Goal: Check status: Check status

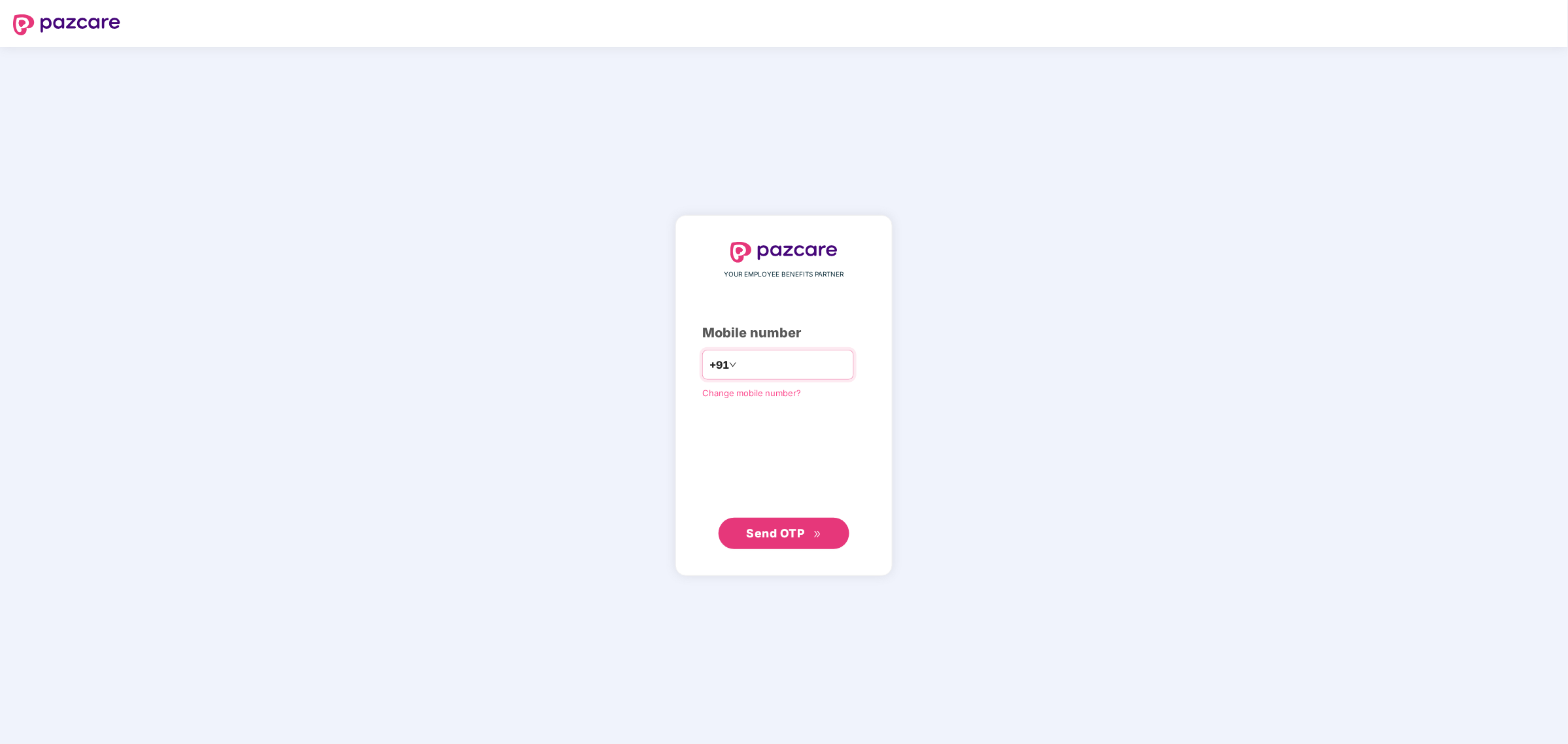
click at [757, 370] on input "number" at bounding box center [793, 365] width 107 height 21
type input "**********"
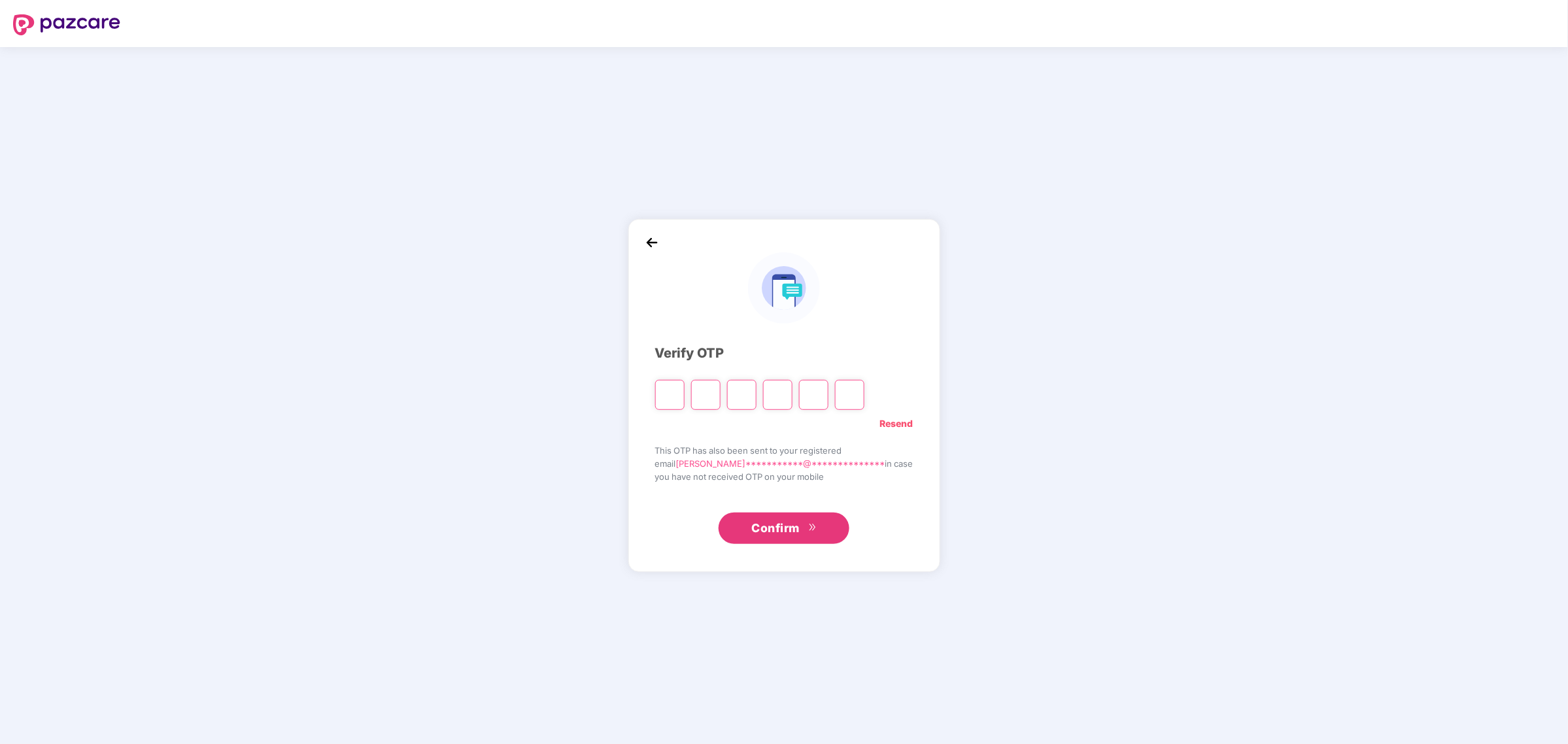
type input "*"
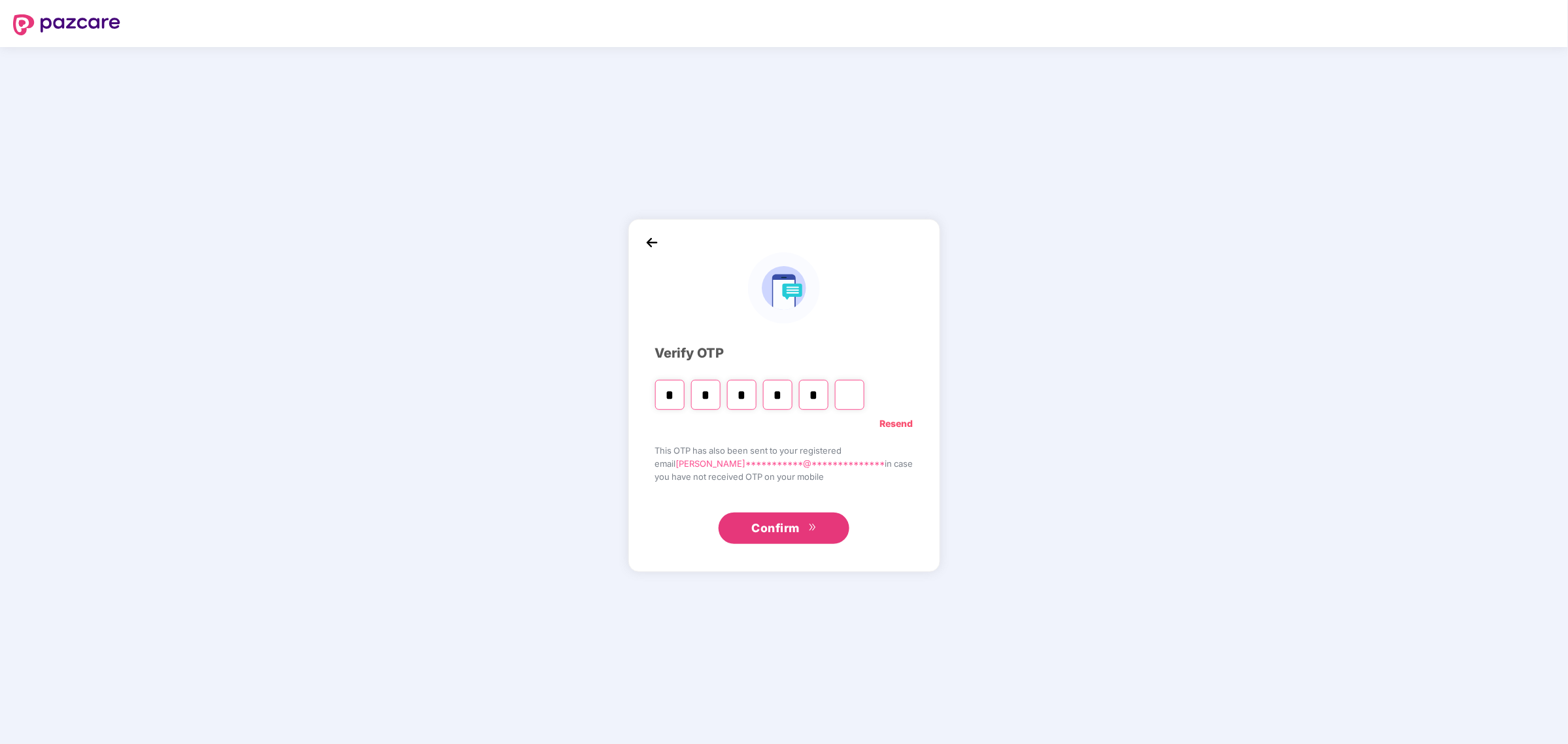
type input "*"
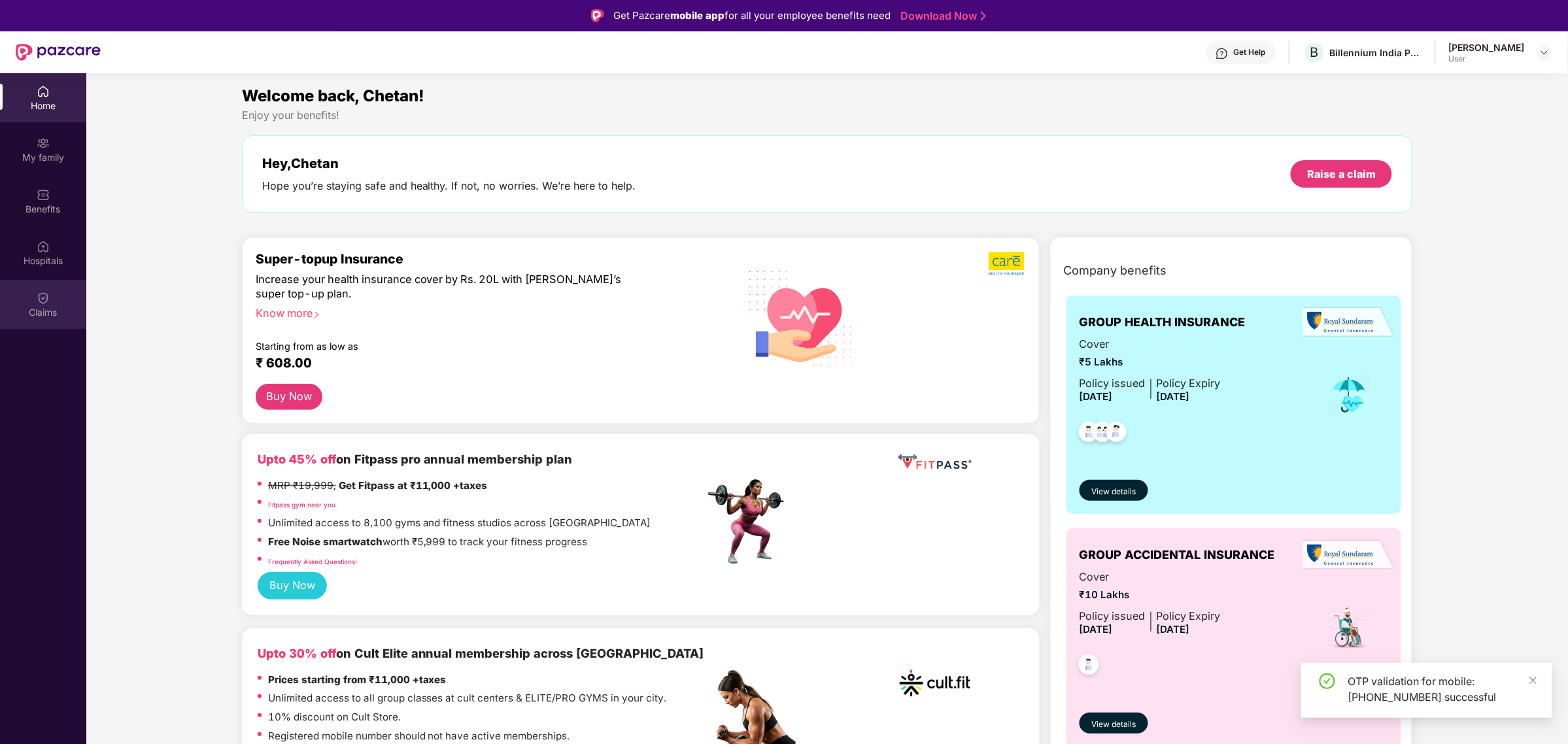
click at [41, 318] on div "Claims" at bounding box center [43, 313] width 87 height 13
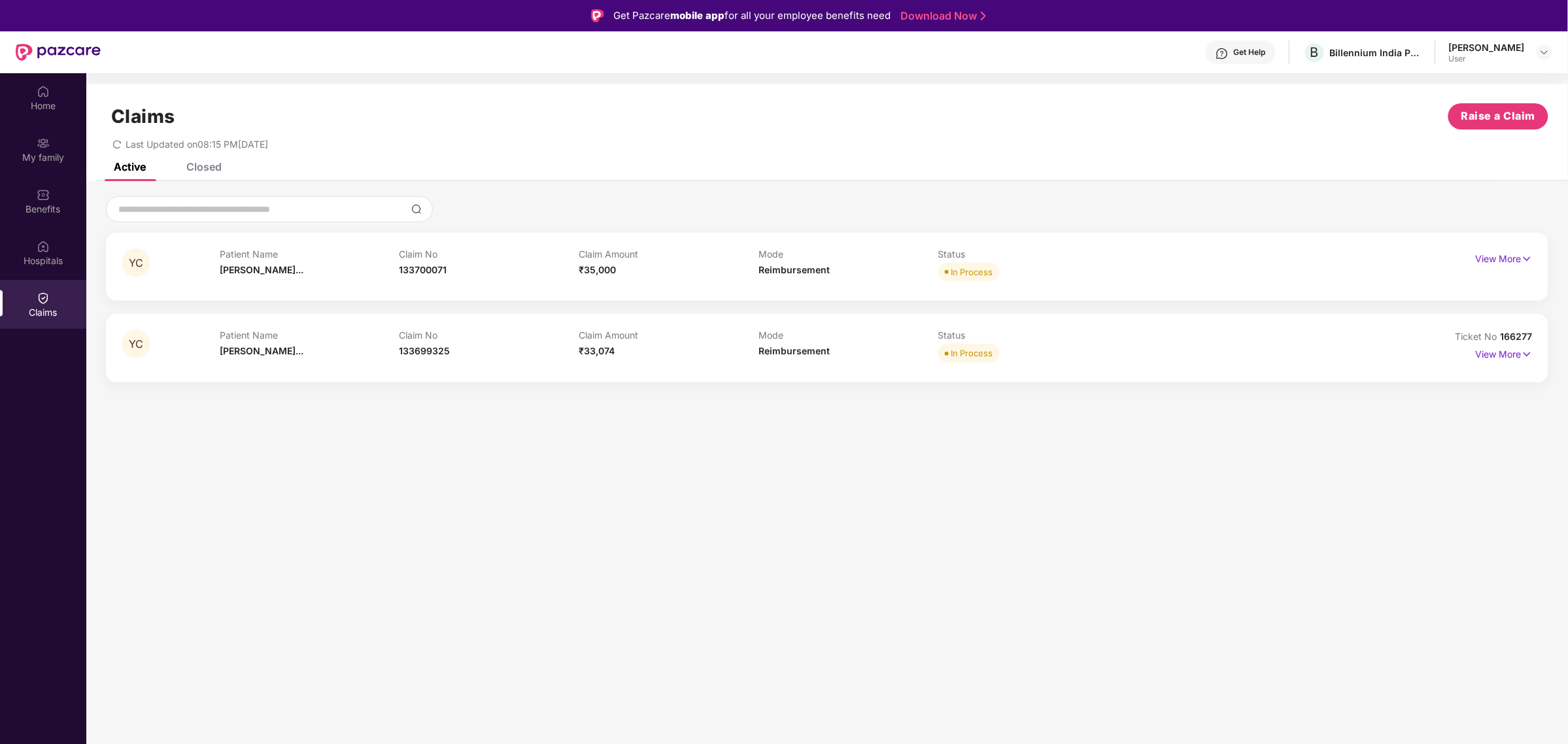
click at [945, 368] on div "YC Patient Name [PERSON_NAME]... Claim No 133699325 Claim Amount ₹33,074 Mode R…" at bounding box center [827, 347] width 1443 height 68
click at [1516, 357] on p "View More" at bounding box center [1505, 353] width 57 height 18
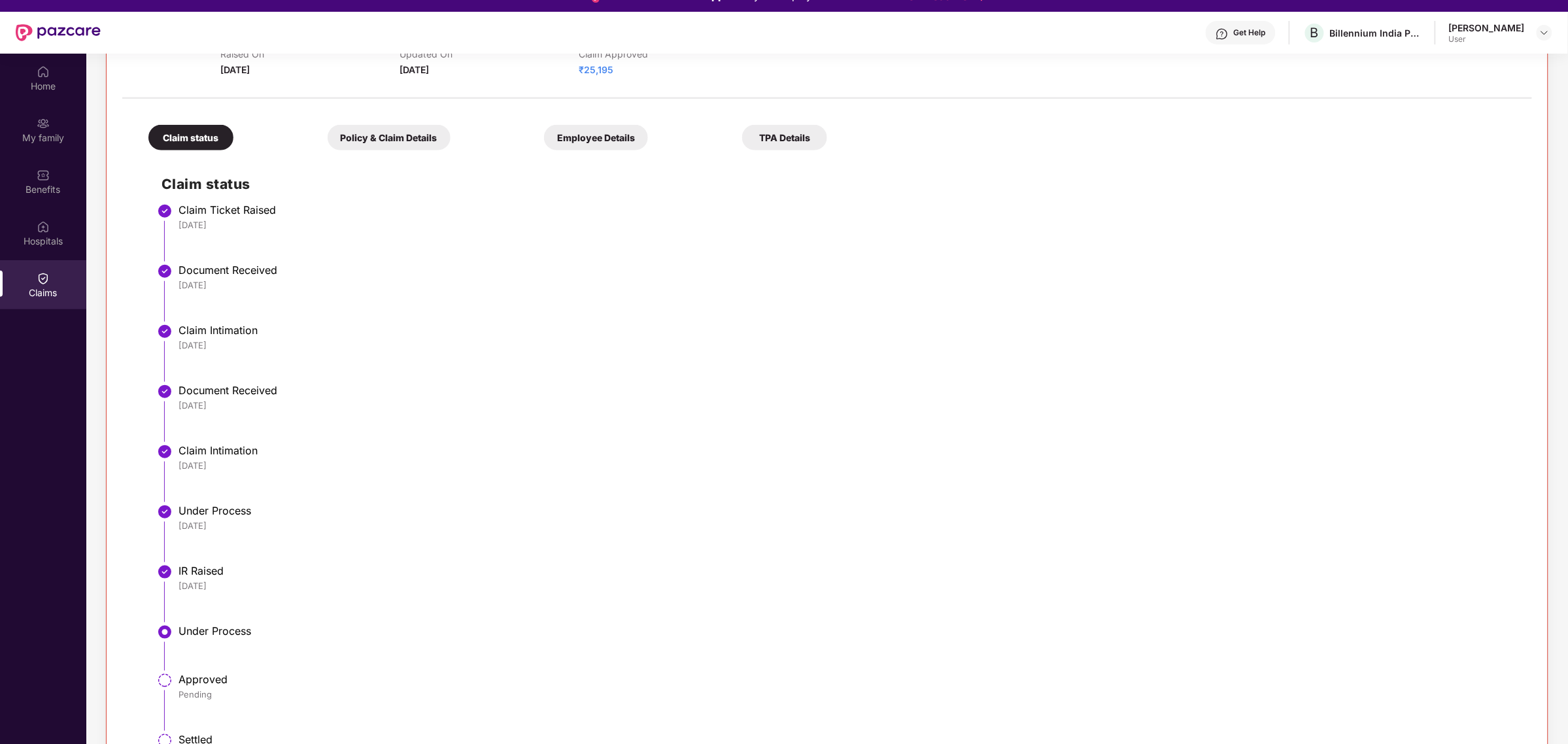
scroll to position [74, 0]
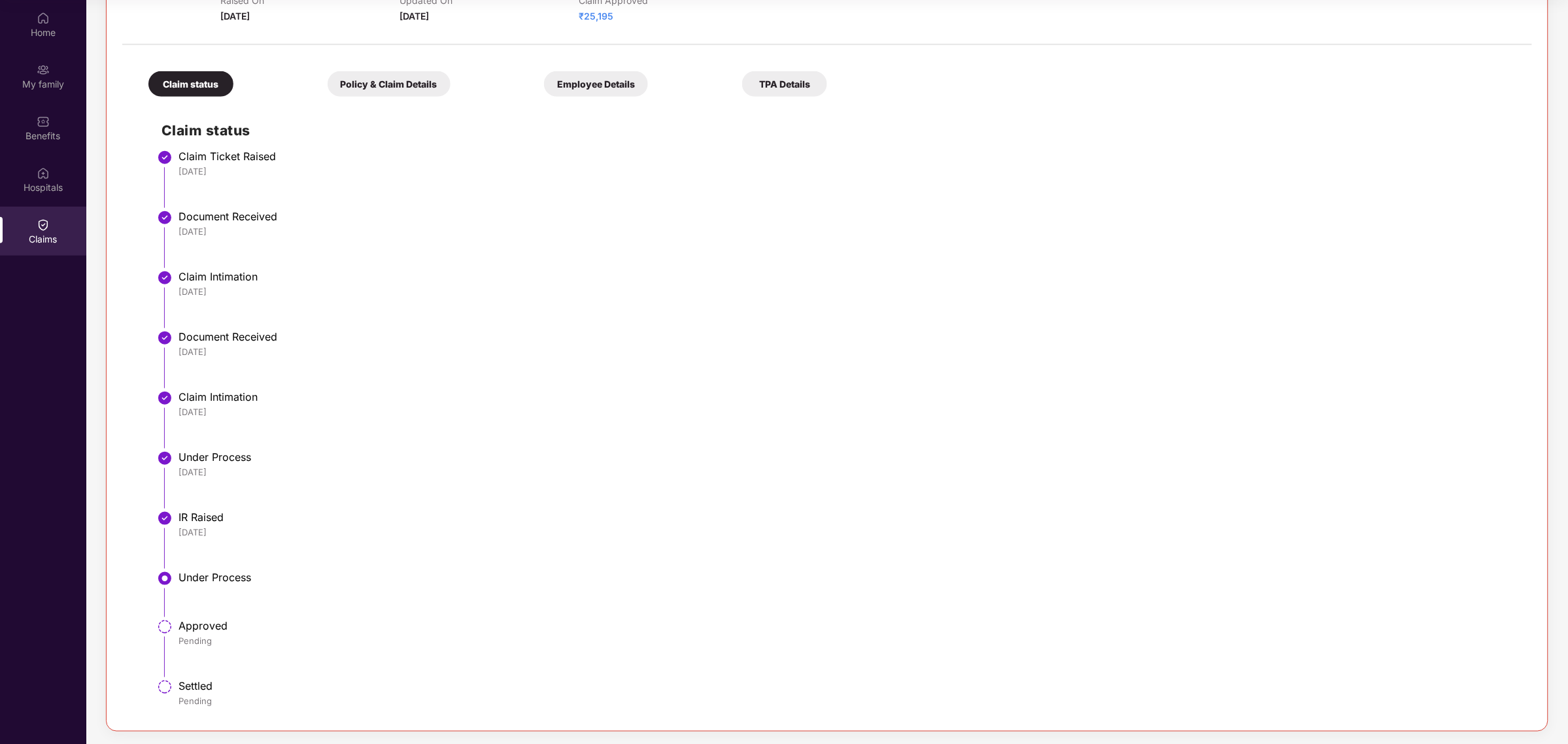
click at [421, 86] on div "Policy & Claim Details" at bounding box center [389, 83] width 123 height 25
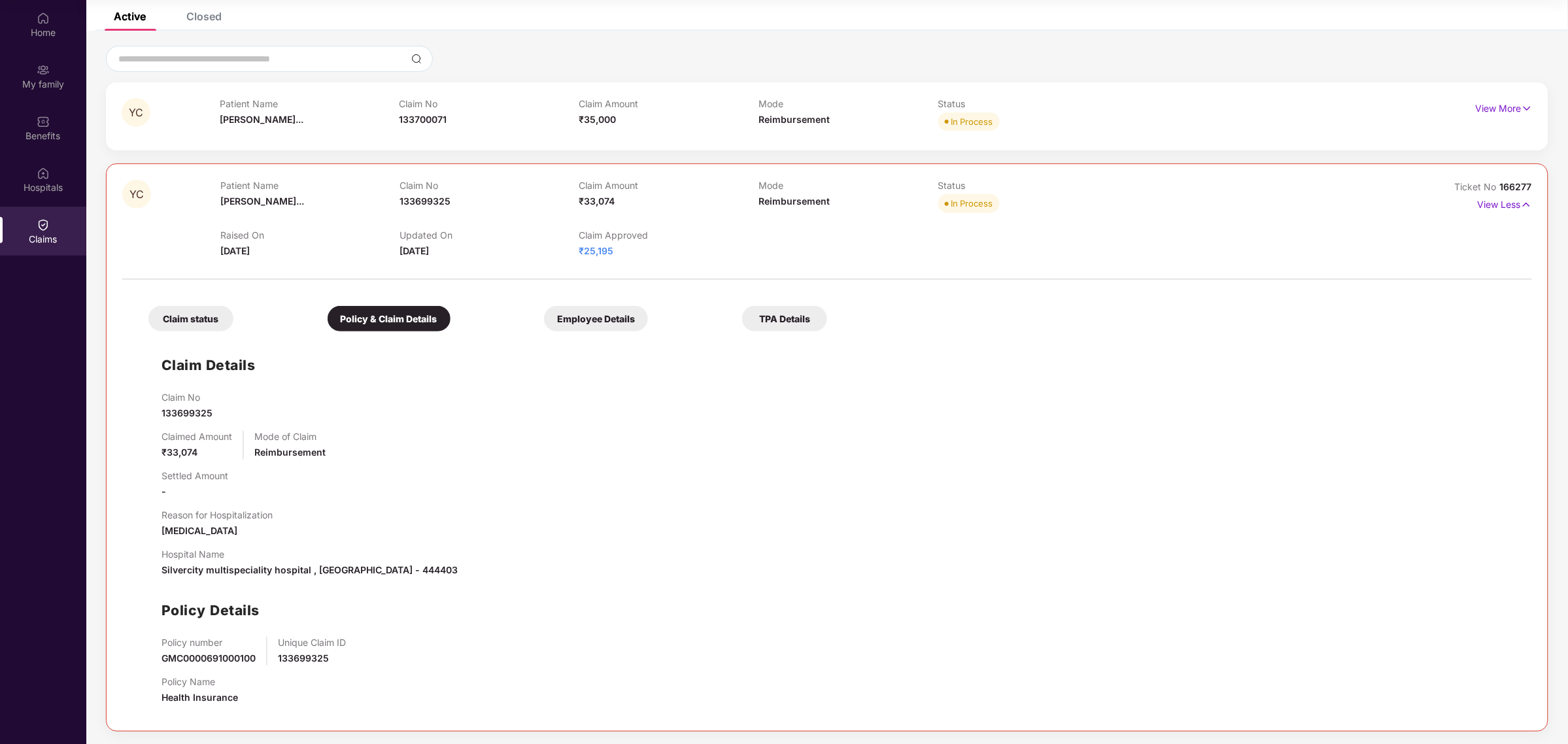
click at [501, 120] on div "Claim No 133700071" at bounding box center [489, 116] width 180 height 36
click at [1503, 96] on div "YC Patient Name [PERSON_NAME]... Claim No 133700071 Claim Amount ₹35,000 Mode R…" at bounding box center [827, 116] width 1443 height 68
click at [1495, 114] on p "View More" at bounding box center [1505, 107] width 57 height 18
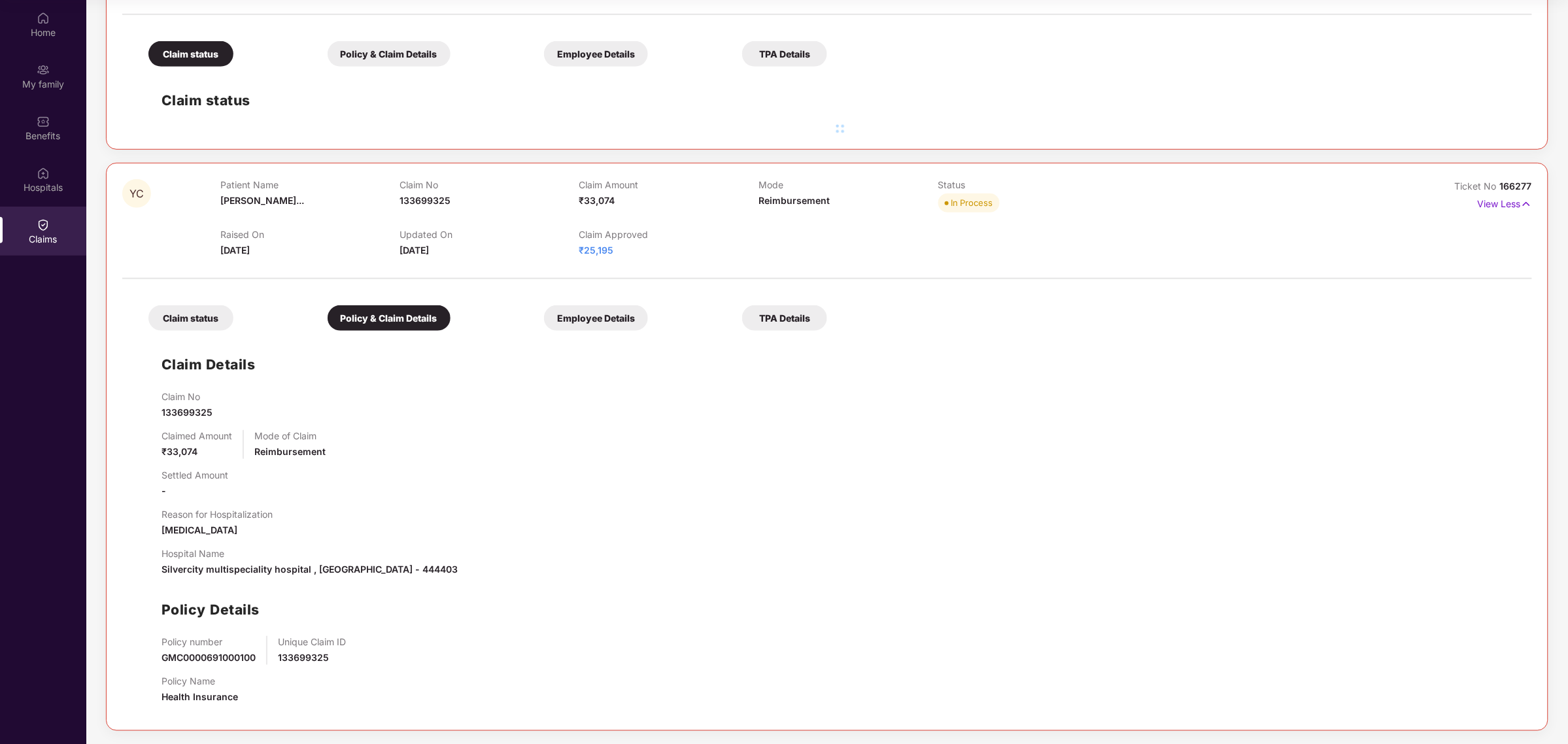
scroll to position [391, 0]
